Goal: Information Seeking & Learning: Learn about a topic

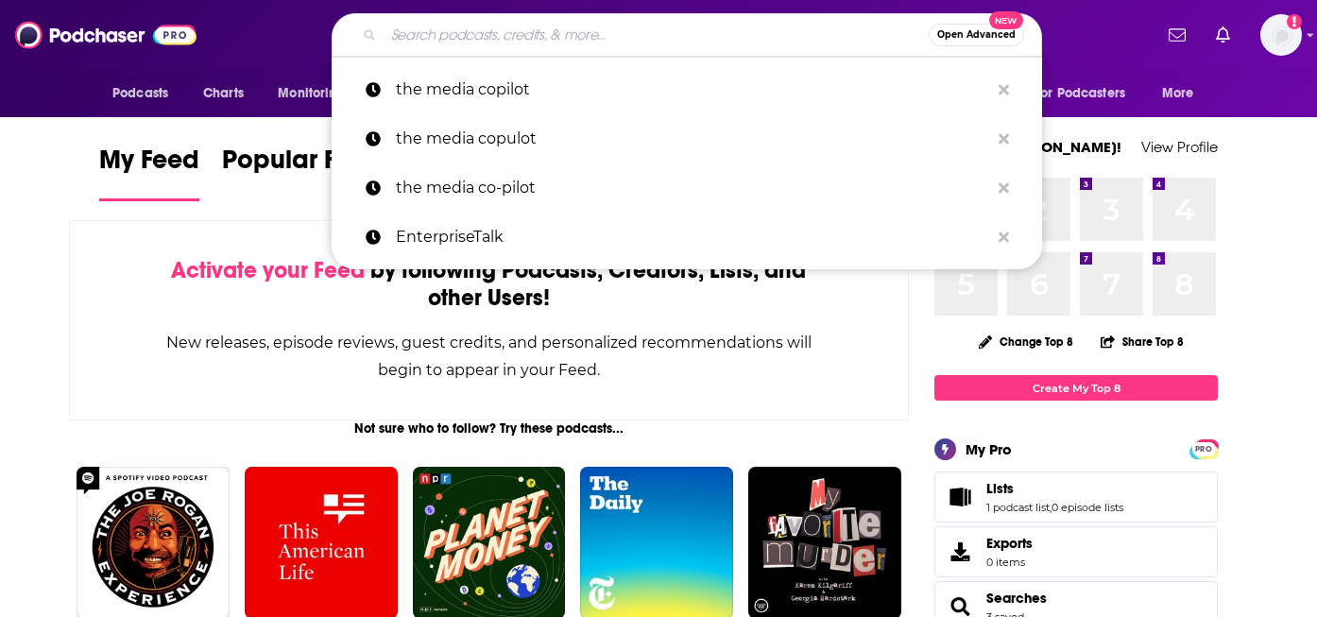
click at [601, 42] on input "Search podcasts, credits, & more..." at bounding box center [656, 35] width 545 height 30
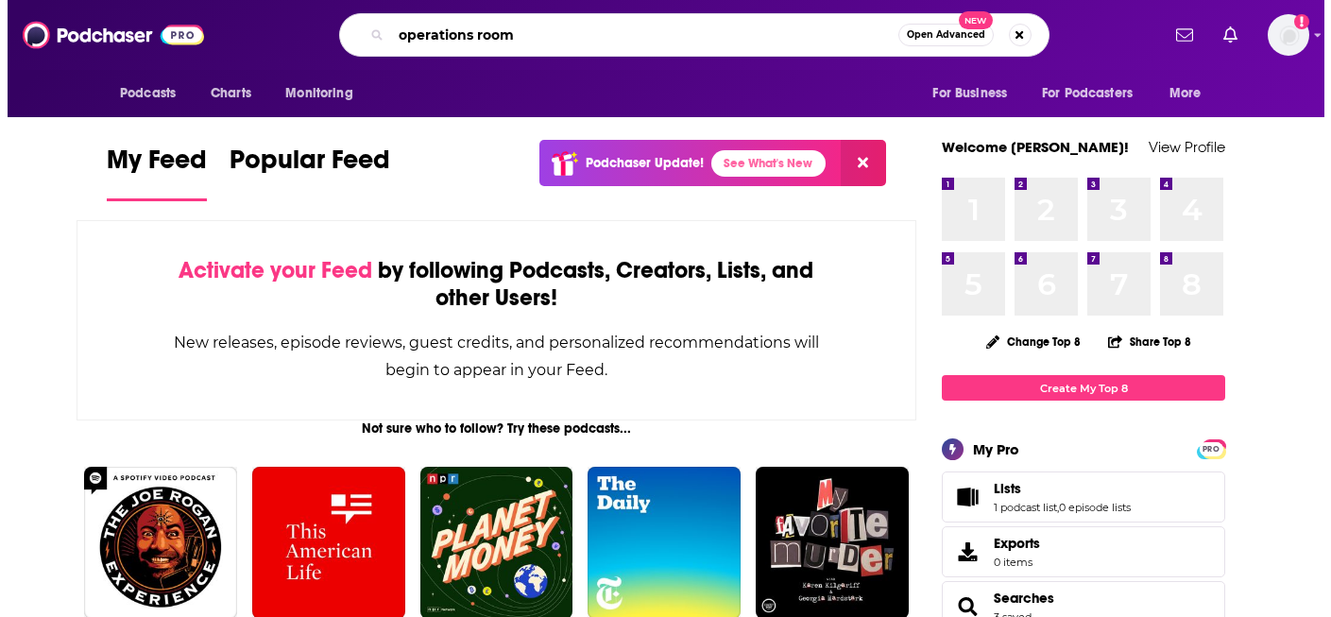
scroll to position [0, 25]
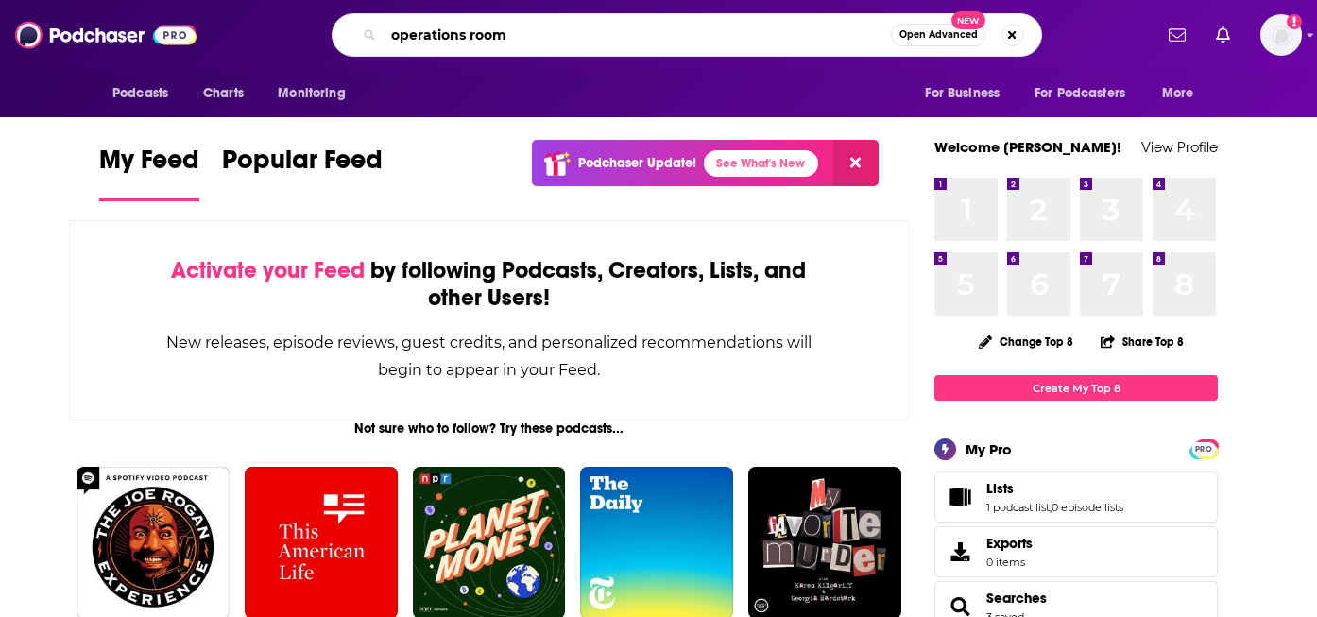
type input "operations room"
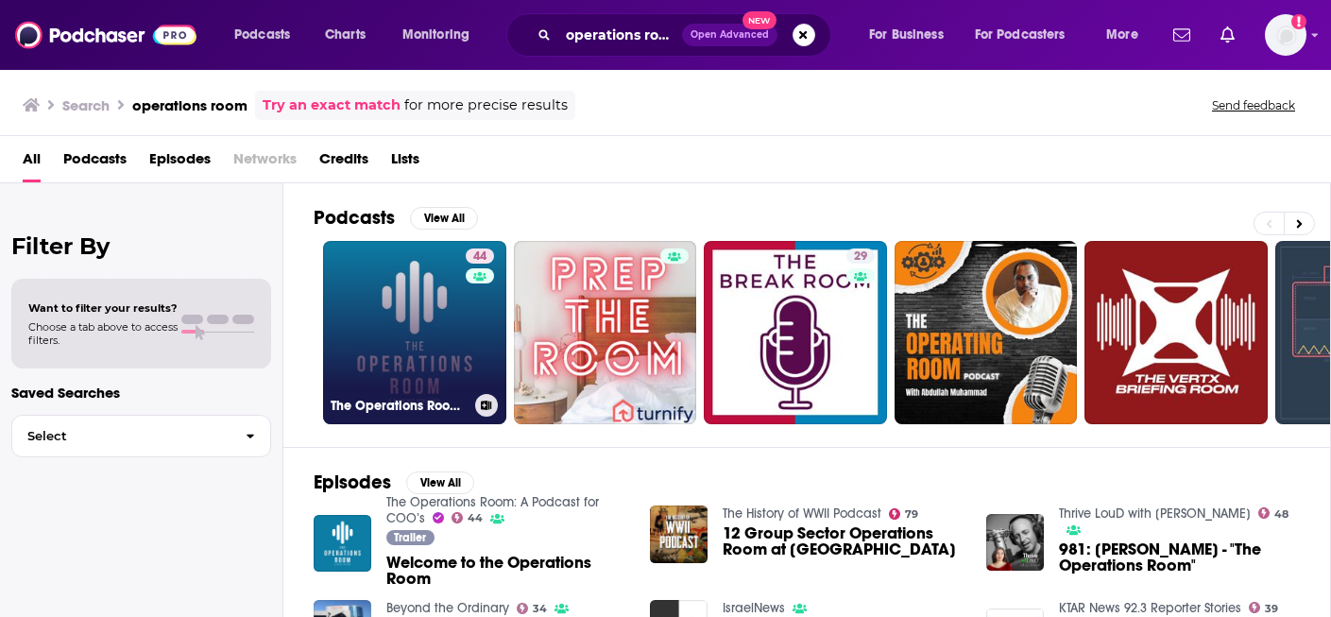
click at [445, 290] on link "44 The Operations Room: A Podcast for COO’s" at bounding box center [414, 332] width 183 height 183
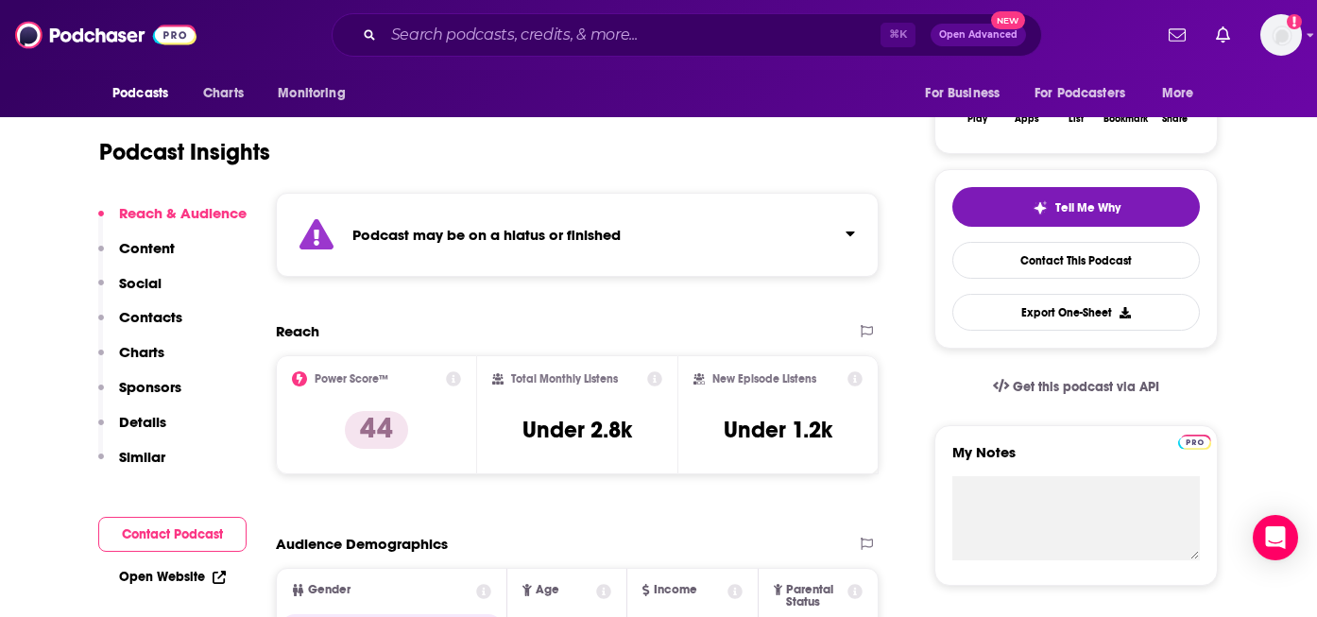
scroll to position [279, 0]
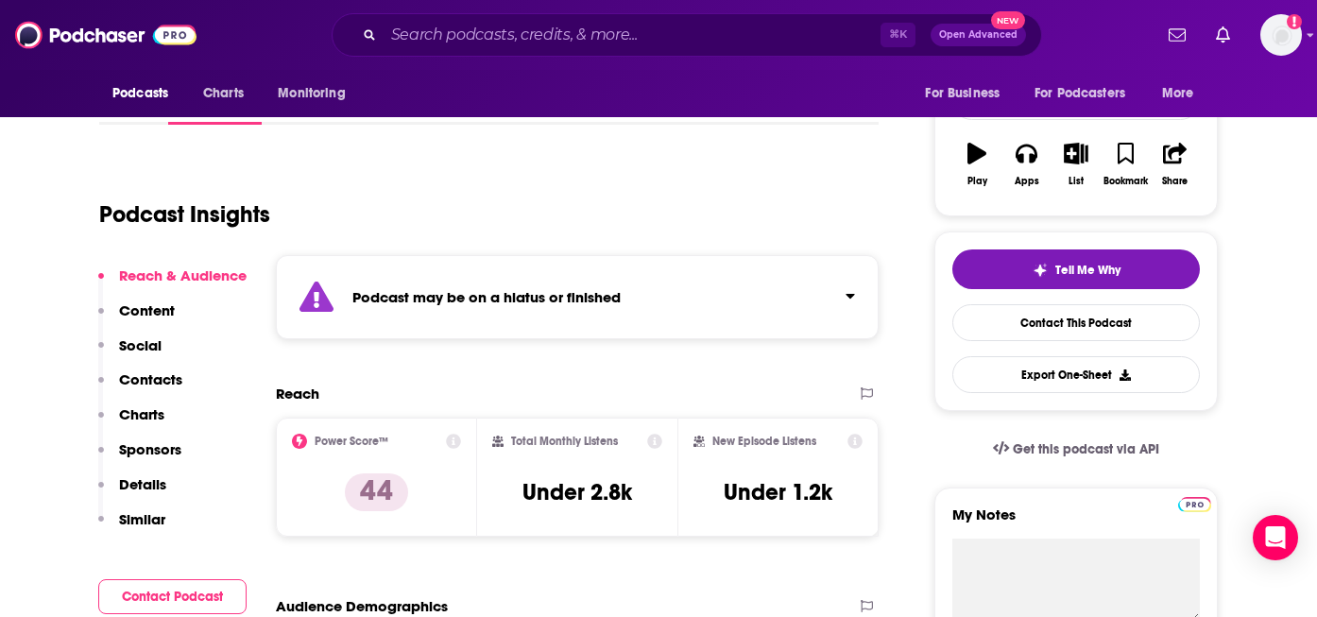
click at [801, 325] on div "Podcast may be on a hiatus or finished" at bounding box center [577, 297] width 603 height 84
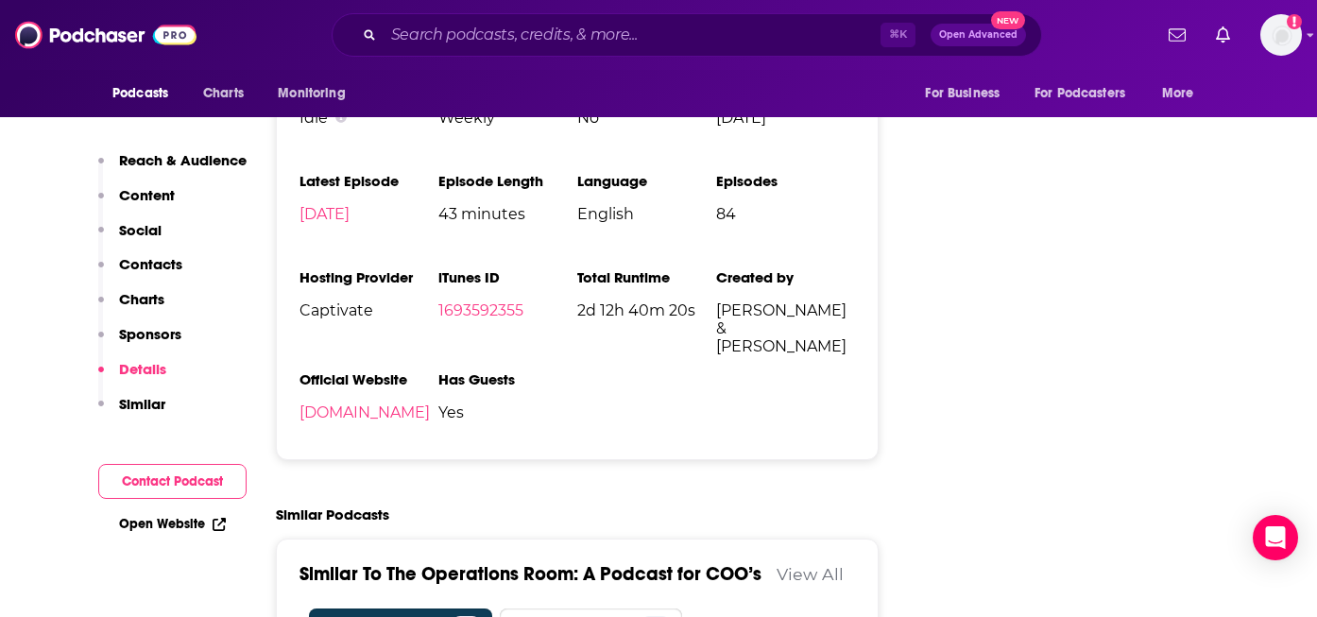
scroll to position [3299, 0]
